Goal: Information Seeking & Learning: Learn about a topic

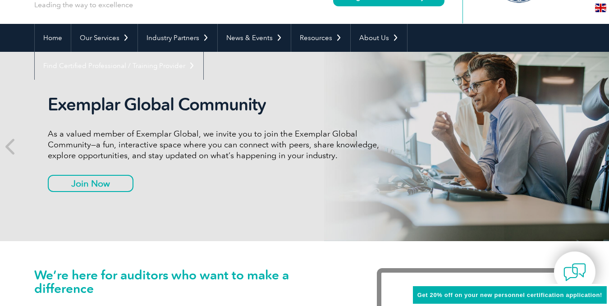
scroll to position [45, 0]
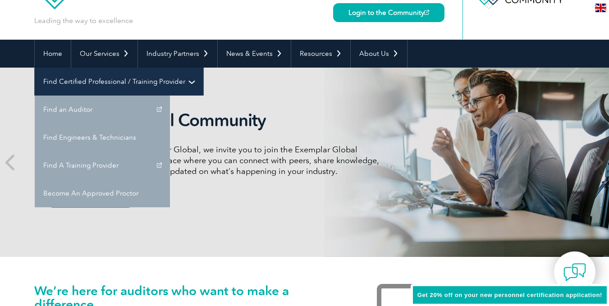
click at [203, 68] on link "Find Certified Professional / Training Provider" at bounding box center [119, 82] width 169 height 28
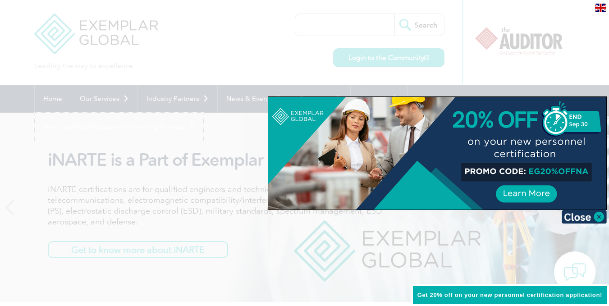
scroll to position [90, 0]
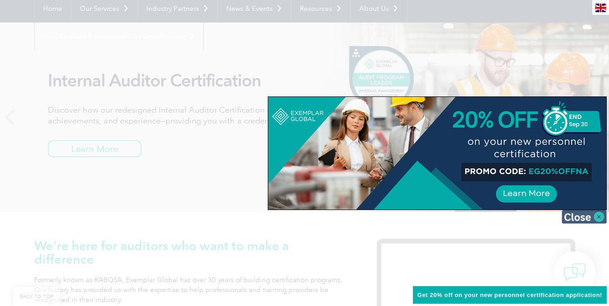
click at [597, 216] on img at bounding box center [584, 217] width 45 height 14
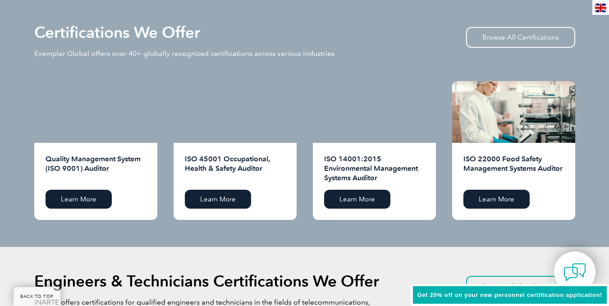
scroll to position [901, 0]
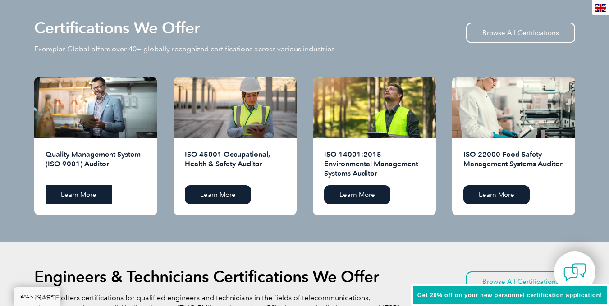
click at [102, 190] on link "Learn More" at bounding box center [79, 194] width 66 height 19
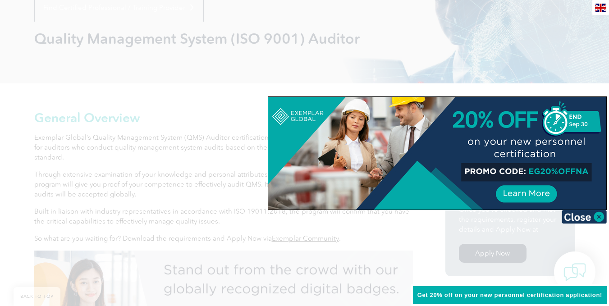
scroll to position [133, 0]
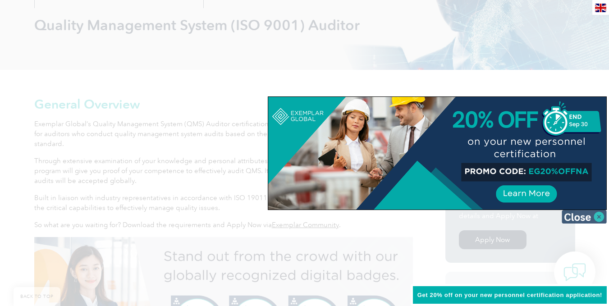
click at [587, 215] on img at bounding box center [584, 217] width 45 height 14
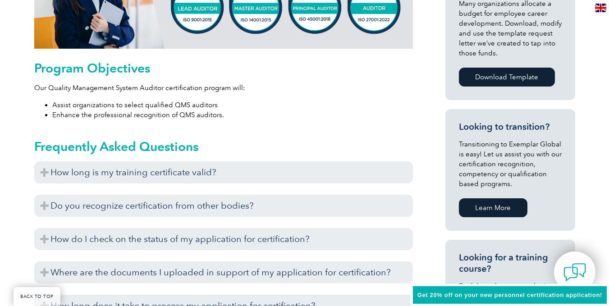
scroll to position [448, 0]
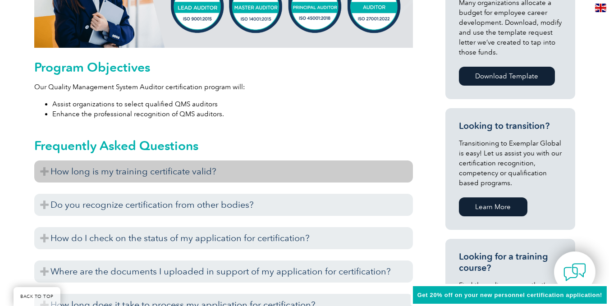
click at [204, 167] on h3 "How long is my training certificate valid?" at bounding box center [223, 171] width 379 height 22
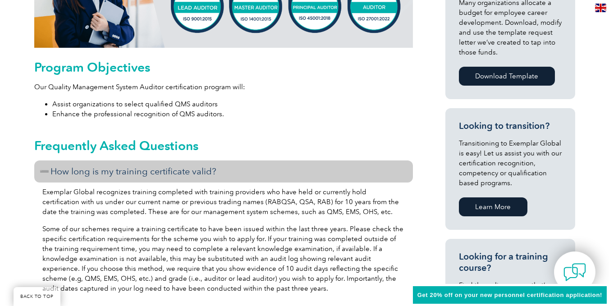
scroll to position [493, 0]
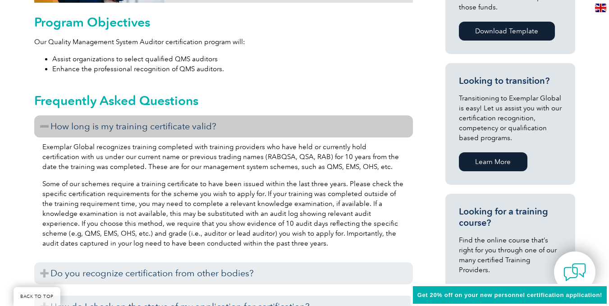
click at [206, 123] on h3 "How long is my training certificate valid?" at bounding box center [223, 126] width 379 height 22
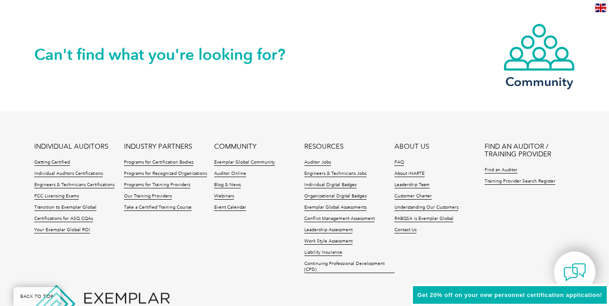
scroll to position [1304, 0]
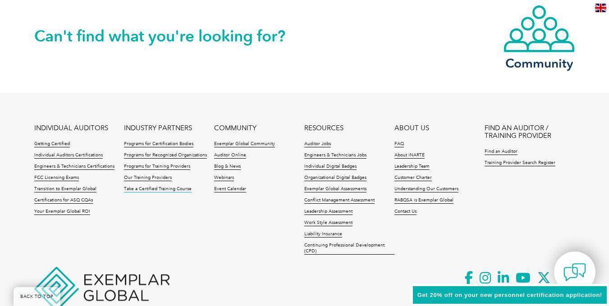
click at [162, 188] on link "Take a Certified Training Course" at bounding box center [158, 189] width 68 height 6
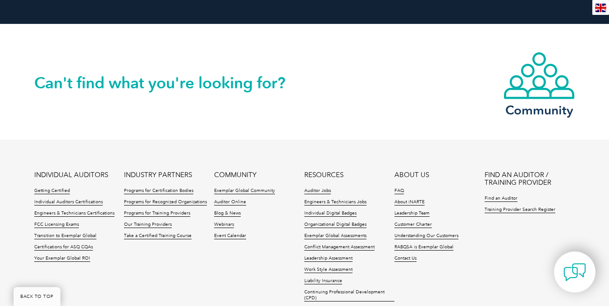
scroll to position [982, 0]
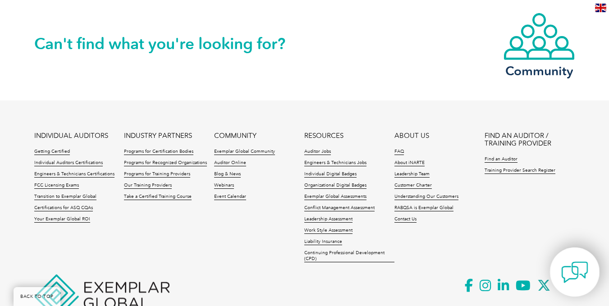
click at [569, 269] on img at bounding box center [574, 272] width 27 height 27
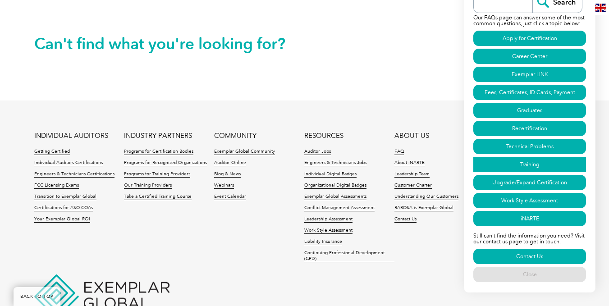
click at [536, 166] on link "Training" at bounding box center [529, 164] width 113 height 15
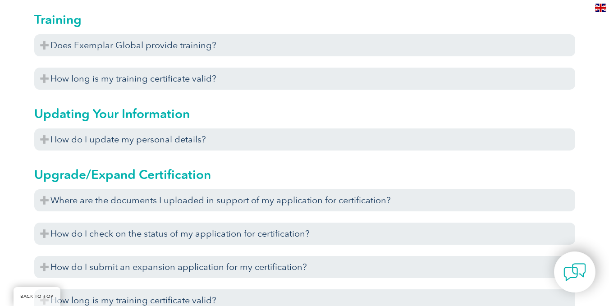
scroll to position [3066, 0]
